Goal: Find specific page/section: Find specific page/section

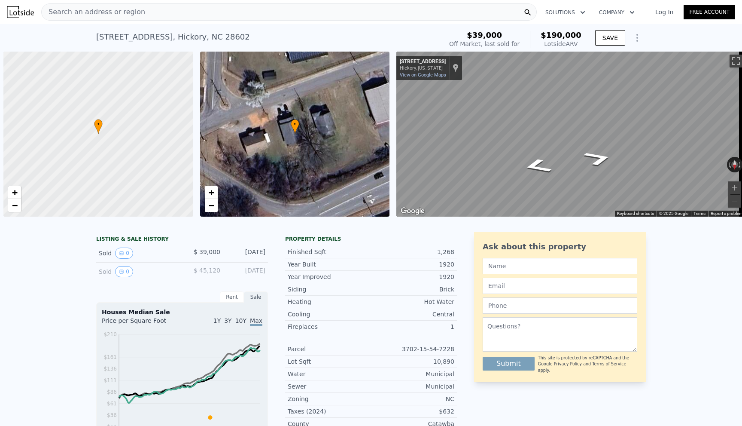
scroll to position [0, 3]
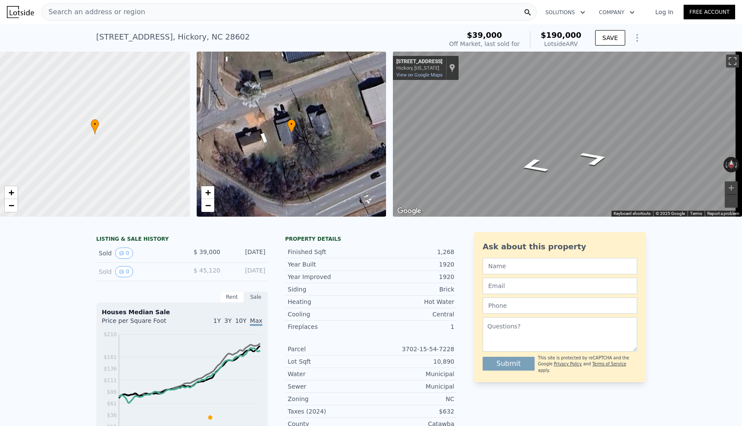
click at [94, 16] on span "Search an address or region" at bounding box center [93, 12] width 103 height 10
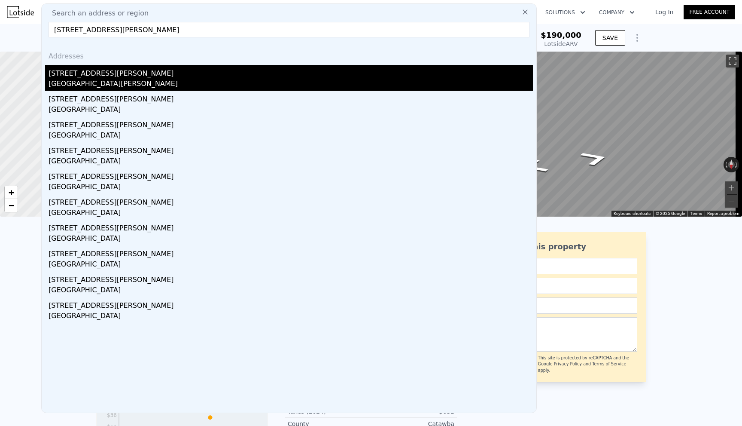
type input "[STREET_ADDRESS][PERSON_NAME]"
click at [86, 85] on div "[GEOGRAPHIC_DATA][PERSON_NAME]" at bounding box center [291, 85] width 484 height 12
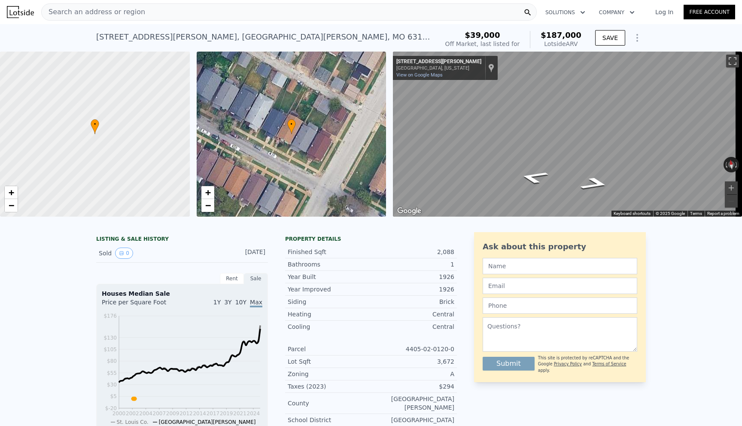
click at [99, 12] on span "Search an address or region" at bounding box center [93, 12] width 103 height 10
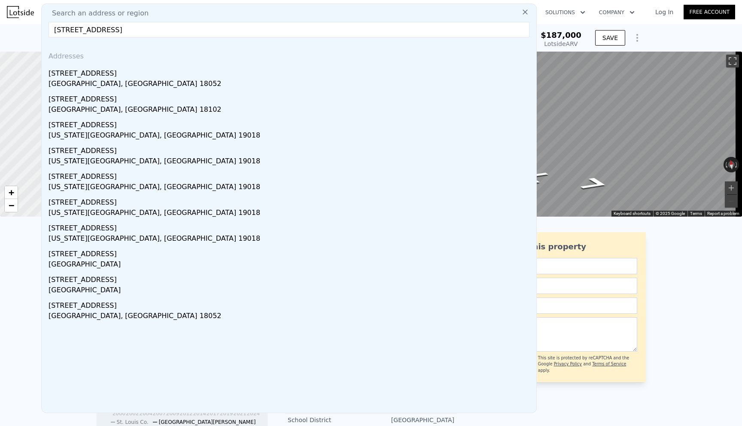
type input "[STREET_ADDRESS]"
click at [99, 43] on div "Search an address or region [STREET_ADDRESS] Addresses [STREET_ADDRESS] [STREET…" at bounding box center [289, 207] width 496 height 409
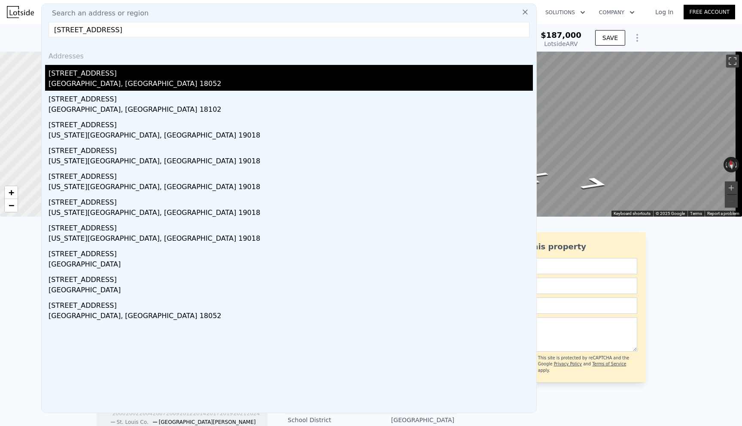
click at [81, 74] on div "[STREET_ADDRESS]" at bounding box center [291, 72] width 484 height 14
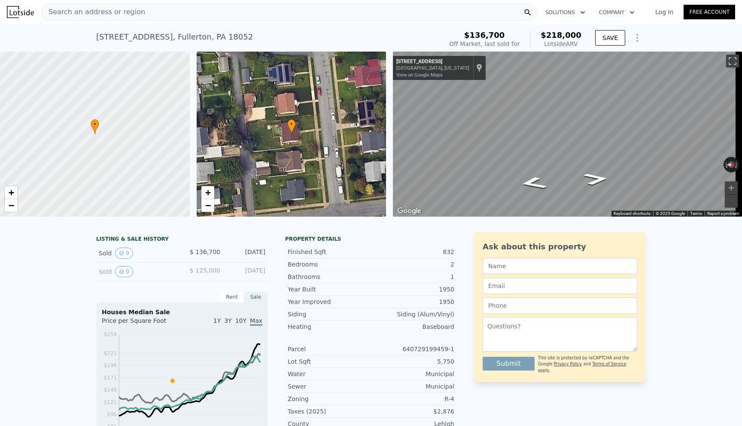
click at [93, 18] on div "Search an address or region" at bounding box center [93, 12] width 103 height 16
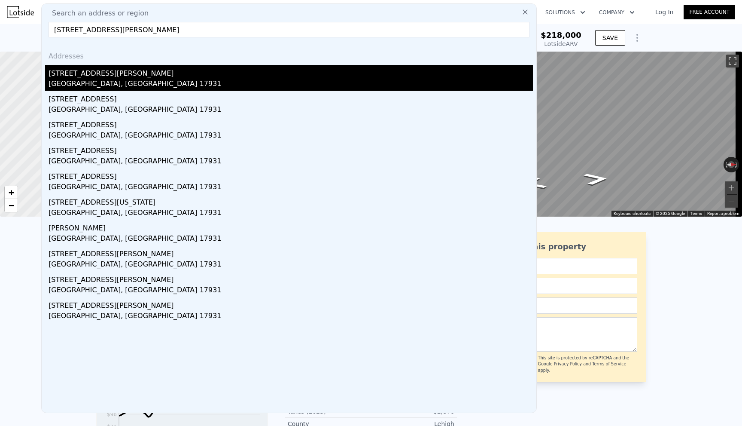
type input "[STREET_ADDRESS][PERSON_NAME]"
click at [78, 74] on div "[STREET_ADDRESS][PERSON_NAME]" at bounding box center [291, 72] width 484 height 14
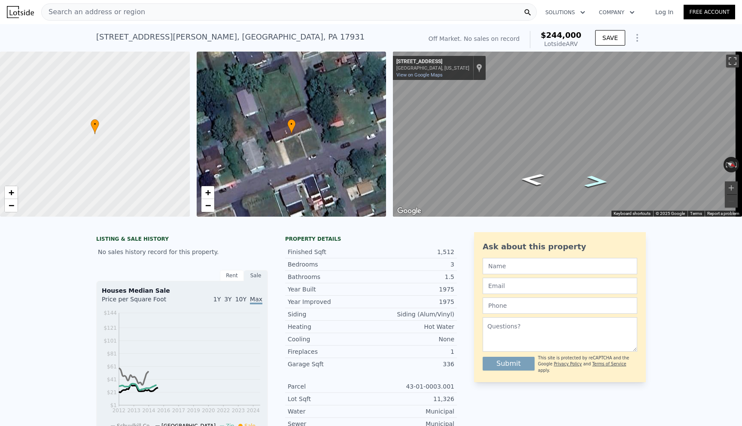
click at [584, 176] on icon "Go North, N Hickory St" at bounding box center [597, 182] width 44 height 18
click at [525, 179] on icon "Go South, N Hickory St" at bounding box center [532, 179] width 44 height 18
click at [525, 178] on icon "Go South, N Hickory St" at bounding box center [532, 179] width 44 height 18
click at [536, 180] on icon "Go South, N Hickory St" at bounding box center [534, 177] width 54 height 21
